Goal: Task Accomplishment & Management: Use online tool/utility

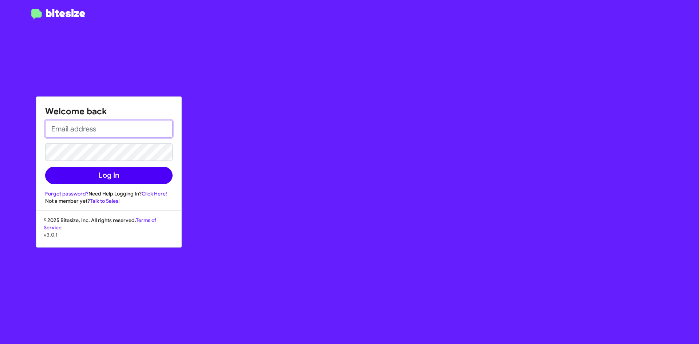
type input "[EMAIL_ADDRESS][DOMAIN_NAME]"
click at [106, 173] on button "Log In" at bounding box center [108, 175] width 127 height 17
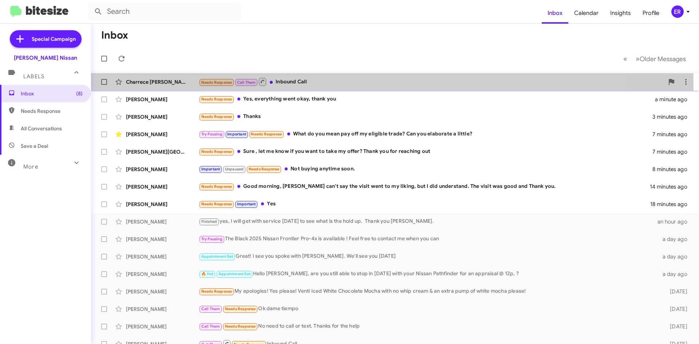
click at [152, 86] on div "Charrece [PERSON_NAME] Needs Response Call Them Inbound Call a minute ago" at bounding box center [395, 82] width 597 height 15
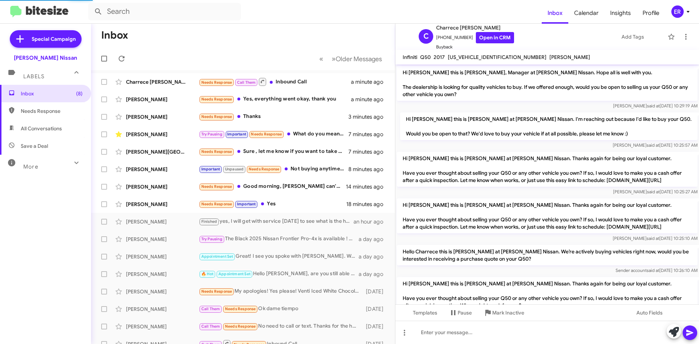
scroll to position [385, 0]
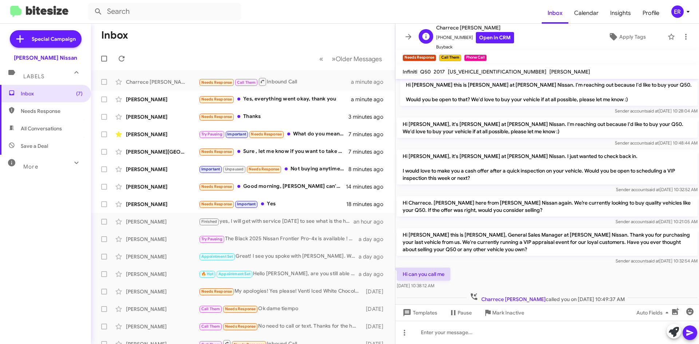
click at [458, 37] on span "[PHONE_NUMBER] Open in CRM" at bounding box center [475, 37] width 78 height 11
click at [486, 40] on link "Open in CRM" at bounding box center [495, 37] width 38 height 11
